Goal: Task Accomplishment & Management: Use online tool/utility

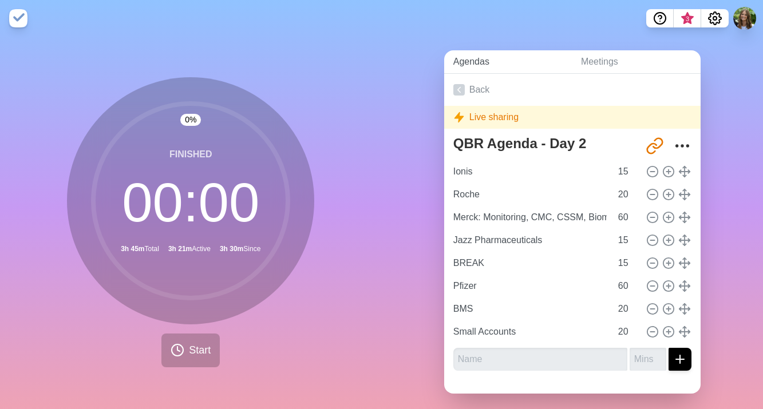
click at [478, 66] on link "Agendas" at bounding box center [508, 61] width 128 height 23
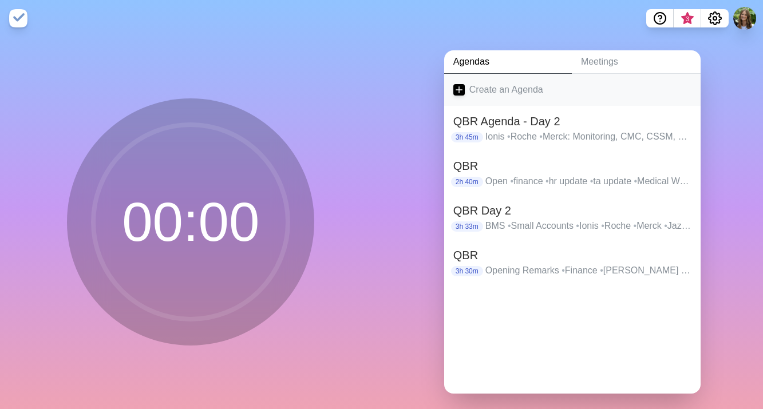
click at [479, 84] on link "Create an Agenda" at bounding box center [572, 90] width 256 height 32
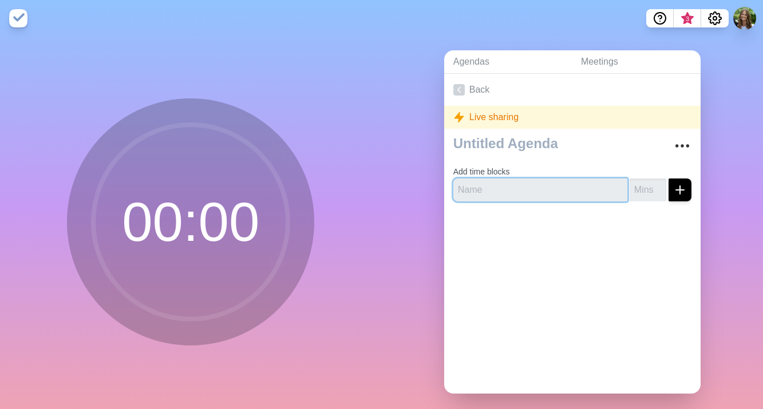
click at [548, 179] on input "text" at bounding box center [540, 189] width 174 height 23
type input "QBR APAC"
click at [558, 196] on input "QBR APAC" at bounding box center [540, 189] width 174 height 23
click at [673, 191] on icon "submit" at bounding box center [680, 190] width 14 height 14
click at [574, 184] on input "QBR APAC" at bounding box center [540, 189] width 174 height 23
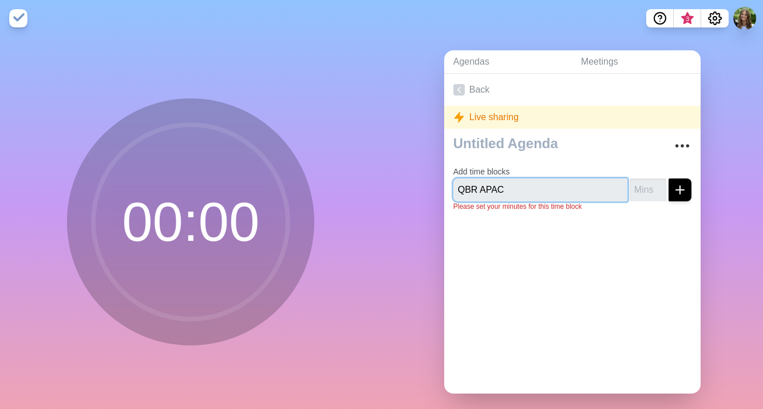
drag, startPoint x: 544, startPoint y: 193, endPoint x: 375, endPoint y: 174, distance: 169.9
click at [375, 174] on div "00 : 00 Agendas Meetings Back Live sharing Add time blocks QBR APAC Please set …" at bounding box center [381, 227] width 763 height 380
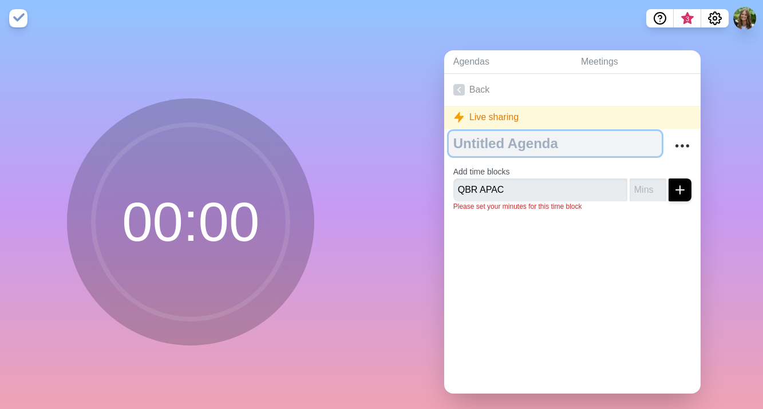
click at [486, 147] on textarea at bounding box center [555, 143] width 213 height 25
paste textarea "QBR APAC"
type textarea "QBR APAC"
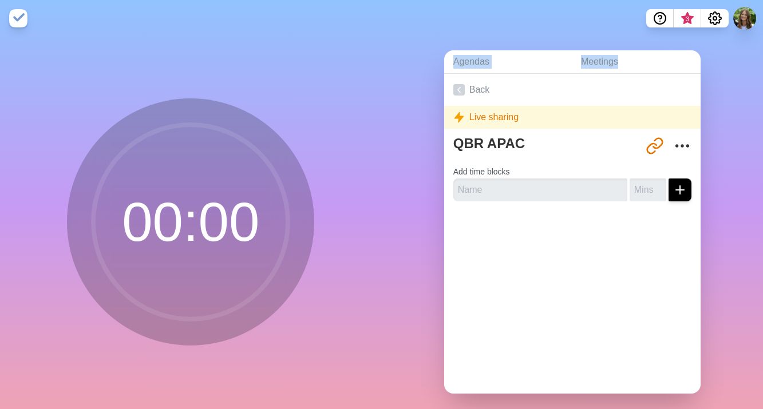
drag, startPoint x: 552, startPoint y: 192, endPoint x: 283, endPoint y: 173, distance: 269.0
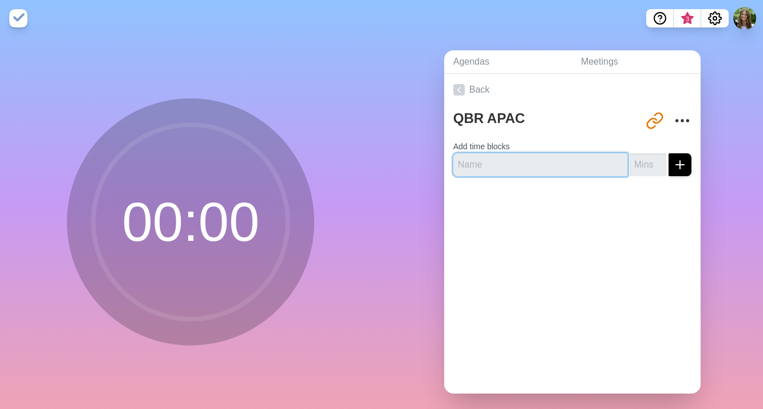
click at [534, 169] on input "text" at bounding box center [540, 164] width 174 height 23
type input "Intro"
type input "5"
click at [673, 159] on icon "submit" at bounding box center [680, 165] width 14 height 14
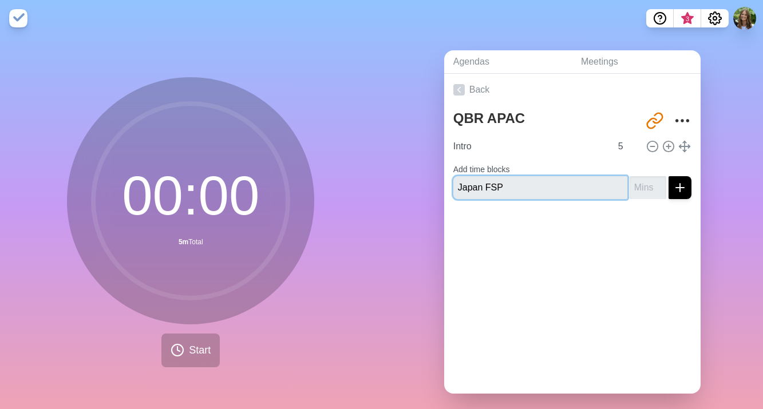
type input "Japan FSP"
type input "20"
click at [668, 176] on button "submit" at bounding box center [679, 187] width 23 height 23
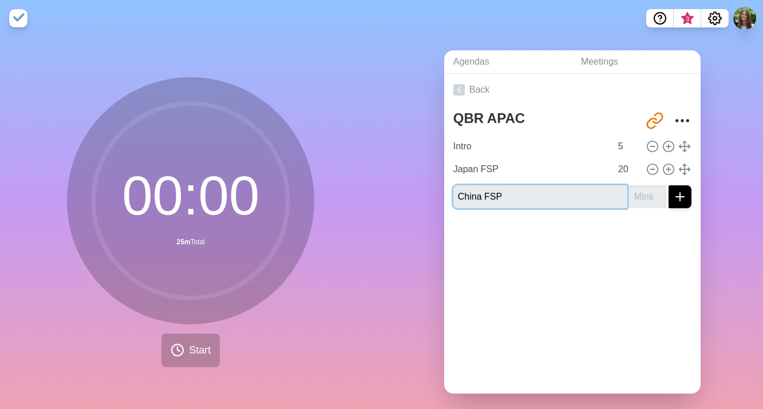
type input "China FSP"
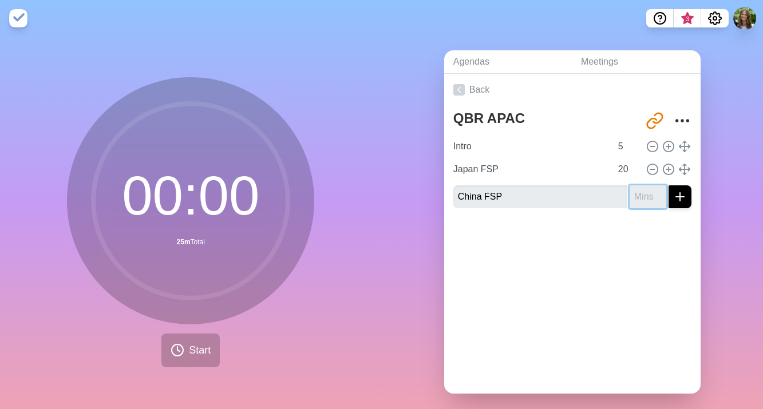
click at [634, 200] on input "number" at bounding box center [647, 196] width 37 height 23
type input "20"
click at [668, 185] on button "submit" at bounding box center [679, 196] width 23 height 23
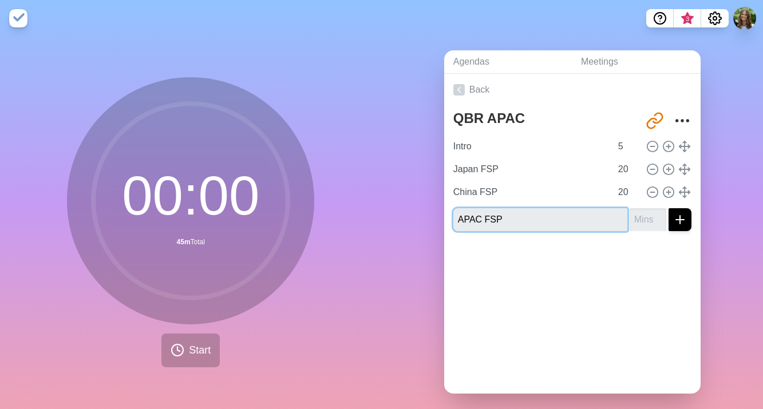
type input "APAC FSP"
click at [636, 213] on input "number" at bounding box center [647, 219] width 37 height 23
type input "20"
click at [668, 208] on button "submit" at bounding box center [679, 219] width 23 height 23
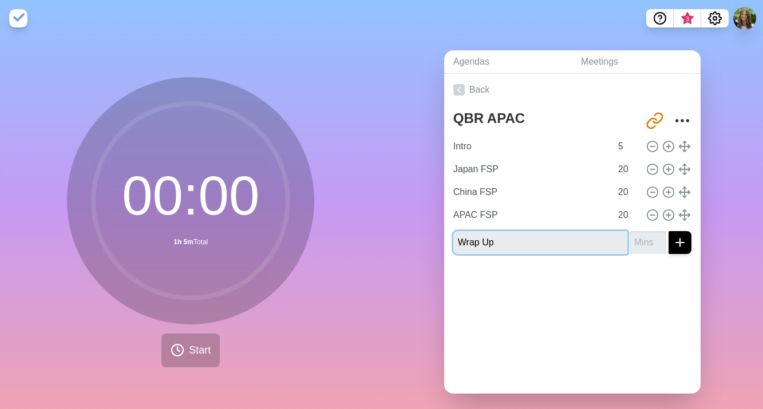
type input "Wrap Up"
click at [640, 237] on input "number" at bounding box center [647, 242] width 37 height 23
type input "5"
click at [643, 301] on div at bounding box center [572, 286] width 256 height 46
click at [700, 261] on div "Agendas Meetings Back QBR APAC [URL][DOMAIN_NAME] Intro 5 Japan FSP 20 China FS…" at bounding box center [573, 227] width 382 height 380
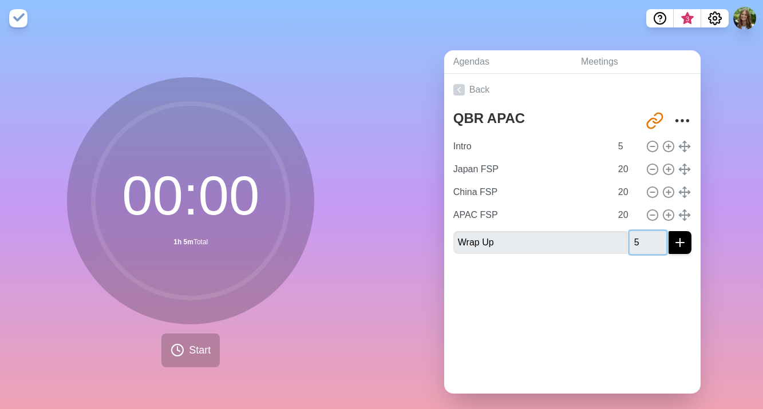
click at [633, 244] on input "5" at bounding box center [647, 242] width 37 height 23
click at [668, 231] on button "submit" at bounding box center [679, 242] width 23 height 23
